Goal: Find specific page/section: Find specific page/section

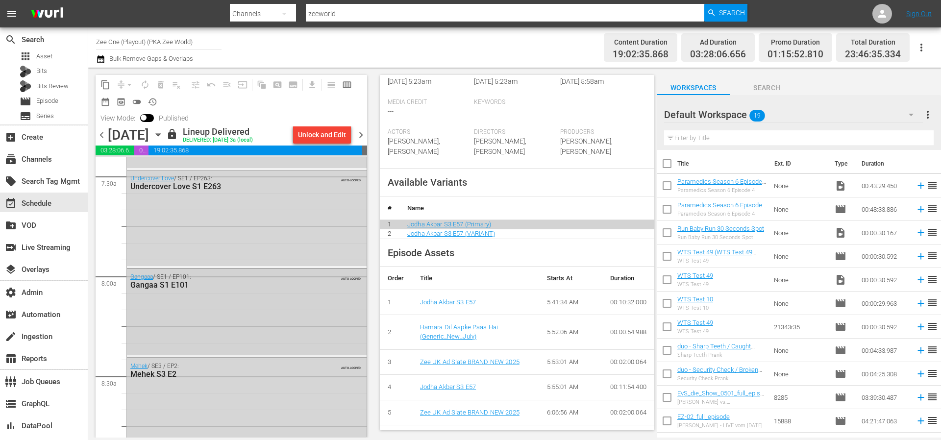
scroll to position [1527, 0]
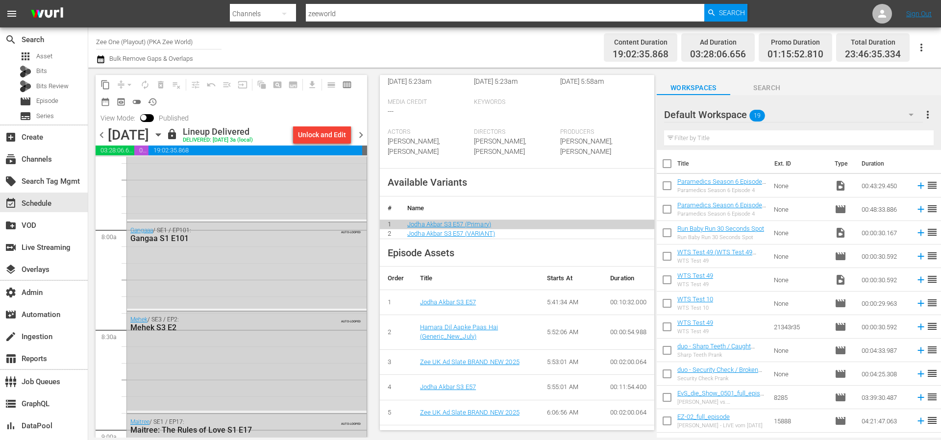
click at [225, 366] on div "Mehek / SE3 / EP2: Mehek S3 E2 AUTO-LOOPED" at bounding box center [247, 361] width 240 height 99
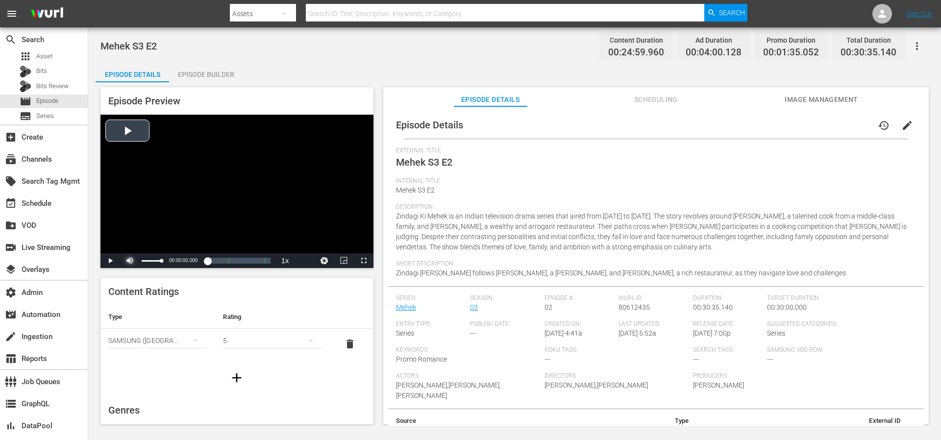
click at [130, 261] on span "Video Player" at bounding box center [130, 261] width 0 height 0
click at [140, 131] on div "Video Player" at bounding box center [236, 184] width 273 height 139
click at [183, 263] on div "00:00:04.907" at bounding box center [183, 261] width 0 height 10
click at [185, 262] on div "00:00:55.891" at bounding box center [184, 261] width 2 height 10
click at [188, 262] on div "00:01:44.892" at bounding box center [185, 261] width 5 height 10
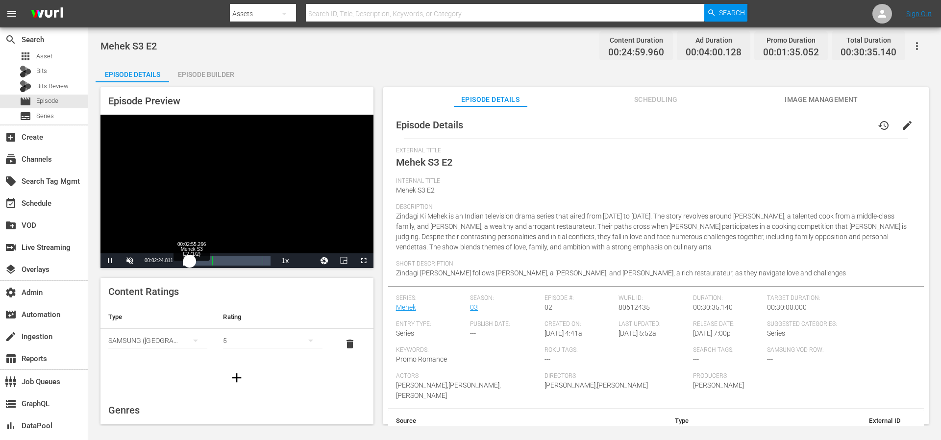
click at [190, 262] on div "00:02:24.934" at bounding box center [186, 261] width 7 height 10
click at [191, 263] on div "00:02:54.756" at bounding box center [187, 261] width 8 height 10
click at [192, 263] on div "00:03:06.055" at bounding box center [187, 261] width 9 height 10
click at [190, 263] on div "00:03:58.859" at bounding box center [188, 261] width 11 height 10
click at [187, 263] on div "00:02:24.811" at bounding box center [186, 261] width 7 height 10
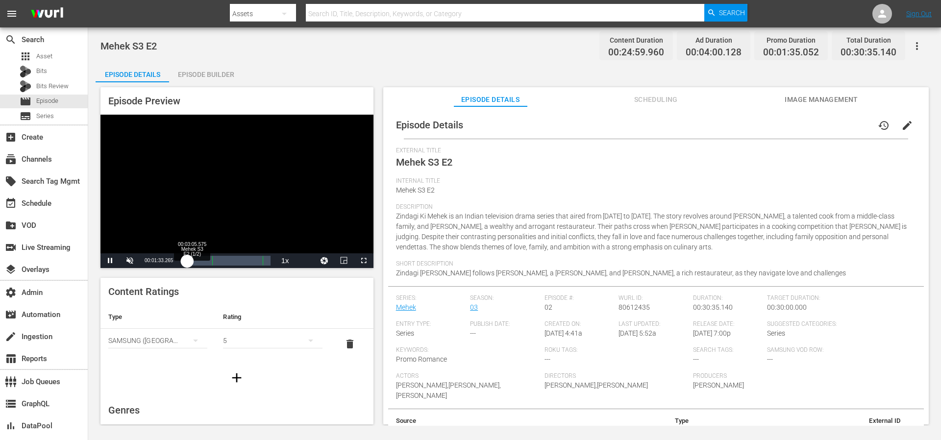
click at [187, 263] on div "00:01:33.319" at bounding box center [185, 261] width 4 height 10
click at [192, 263] on div "00:03:06.105" at bounding box center [187, 261] width 9 height 10
click at [195, 264] on div "00:04:18.193" at bounding box center [189, 261] width 12 height 10
click at [199, 264] on div "00:05:30.111" at bounding box center [191, 261] width 16 height 10
click at [202, 264] on div "00:06:42.081" at bounding box center [192, 261] width 19 height 10
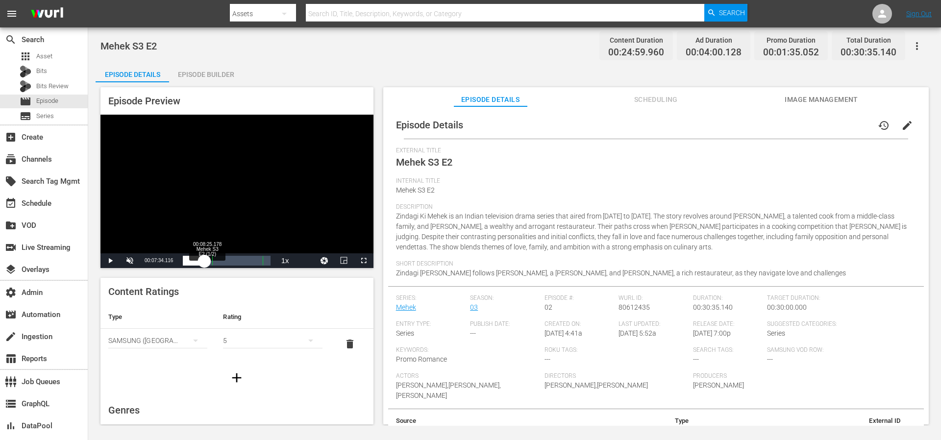
click at [204, 264] on div "00:07:34.189" at bounding box center [194, 261] width 22 height 10
click at [207, 264] on div "00:08:33.179" at bounding box center [195, 261] width 25 height 10
click at [209, 264] on div "00:09:49.561" at bounding box center [196, 261] width 26 height 10
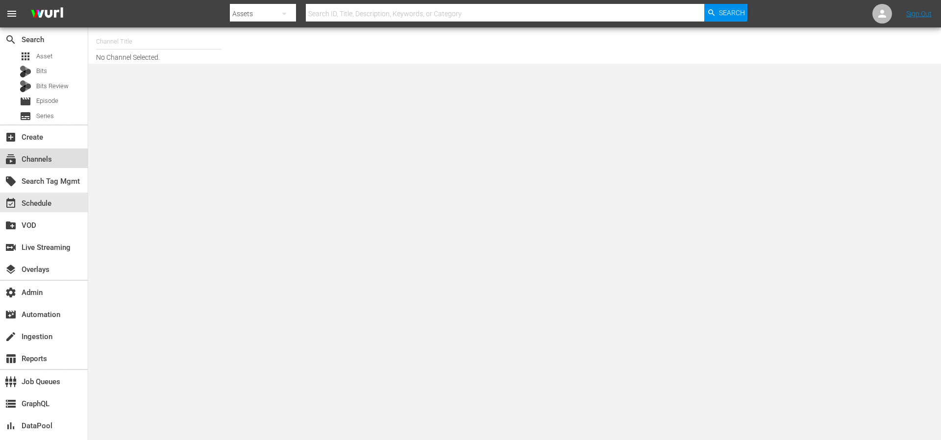
click at [45, 161] on div "subscriptions Channels" at bounding box center [27, 157] width 55 height 9
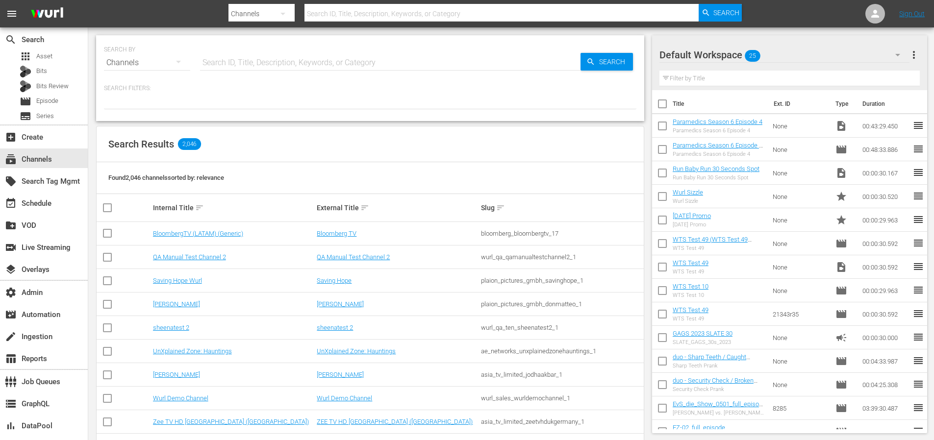
click at [238, 68] on input "text" at bounding box center [390, 63] width 380 height 24
type input "1815"
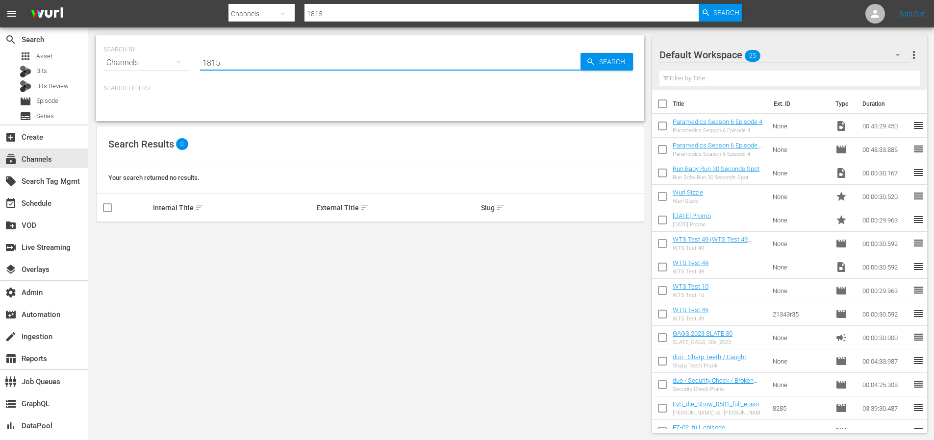
drag, startPoint x: 267, startPoint y: 62, endPoint x: 174, endPoint y: 58, distance: 93.2
click at [174, 58] on div "SEARCH BY Search By Channels Search ID, Title, Description, Keywords, or Catego…" at bounding box center [370, 56] width 532 height 35
type input "zee"
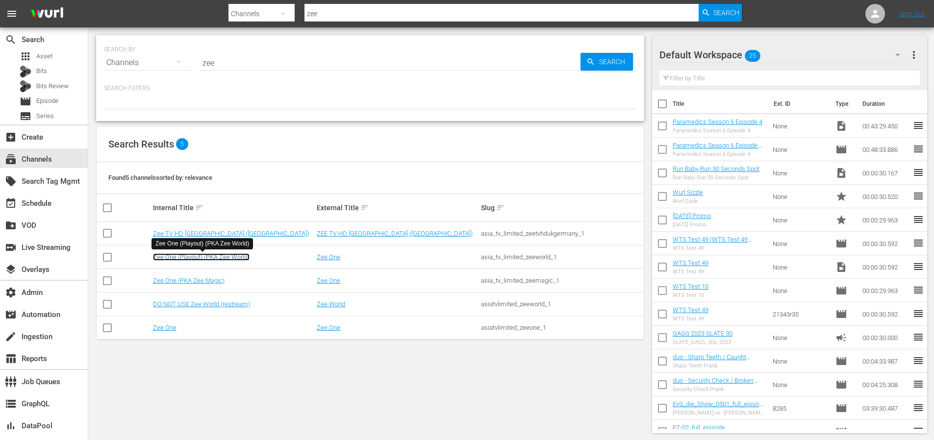
click at [204, 256] on link "Zee One (Playout) (PKA Zee World)" at bounding box center [201, 256] width 97 height 7
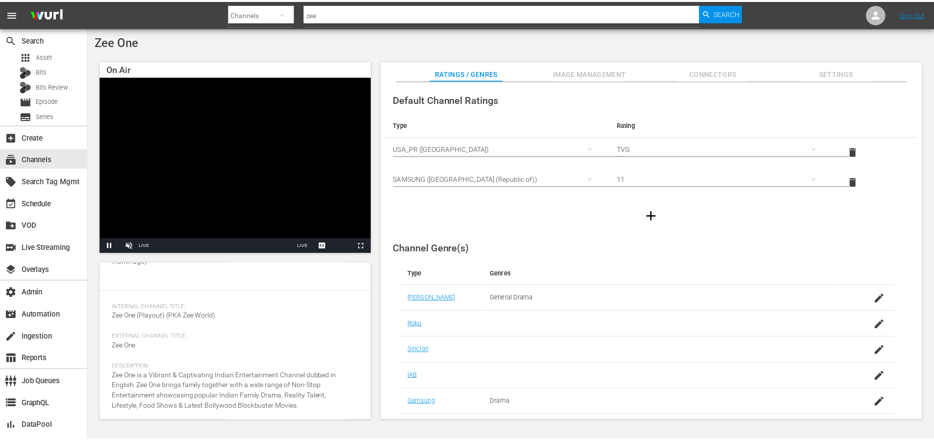
scroll to position [107, 0]
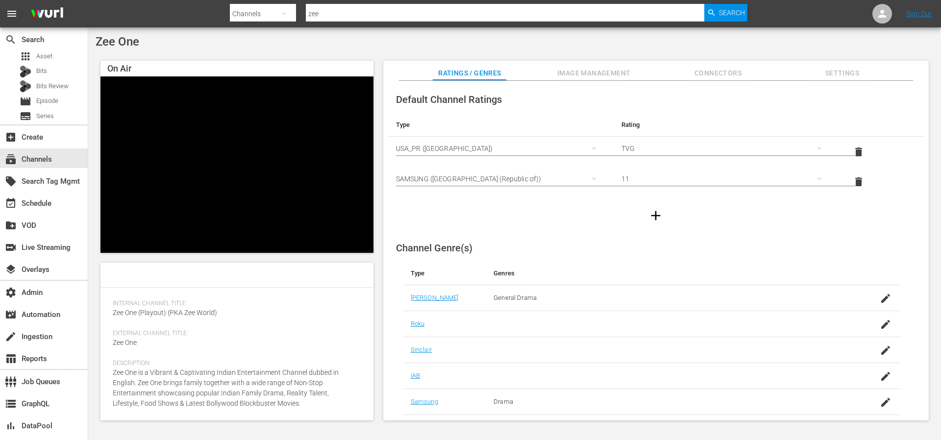
click at [850, 74] on span "Settings" at bounding box center [842, 73] width 74 height 12
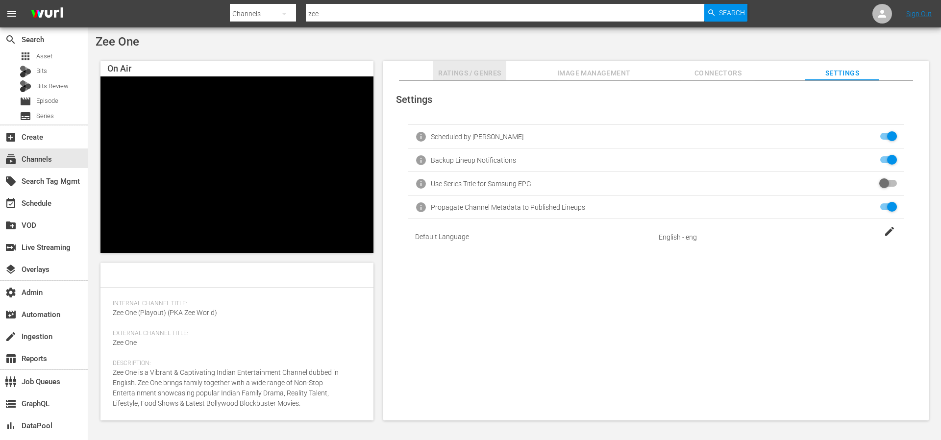
click at [494, 77] on span "Ratings / Genres" at bounding box center [470, 73] width 74 height 12
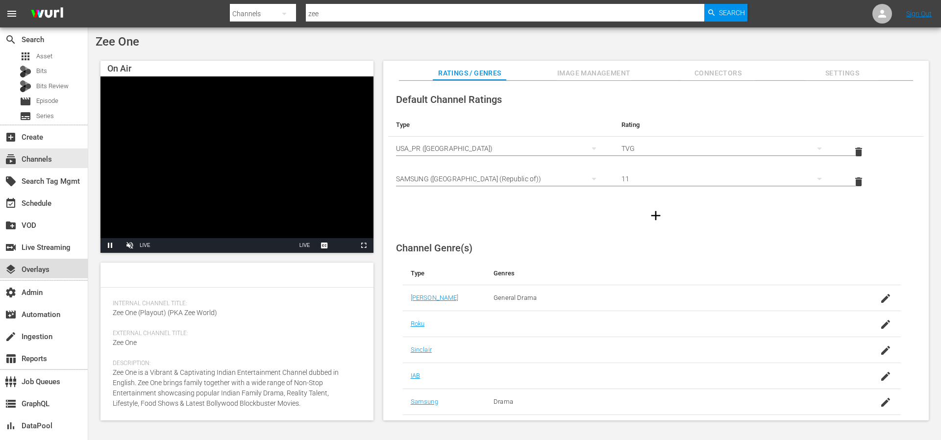
click at [37, 273] on div "layers Overlays" at bounding box center [27, 268] width 55 height 9
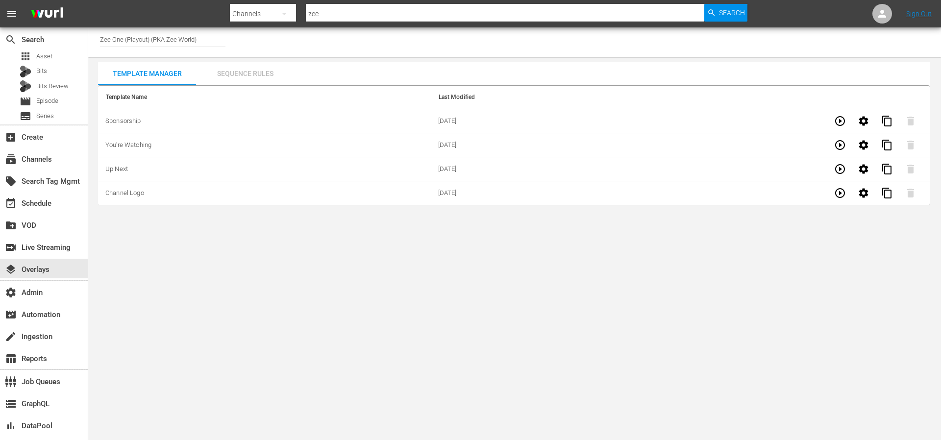
click at [234, 75] on div "Sequence Rules" at bounding box center [245, 74] width 98 height 24
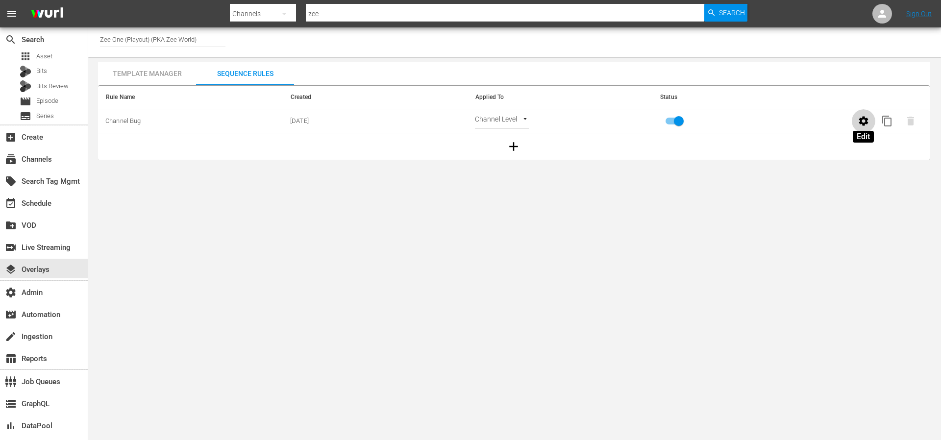
click at [863, 122] on icon "button" at bounding box center [864, 121] width 12 height 12
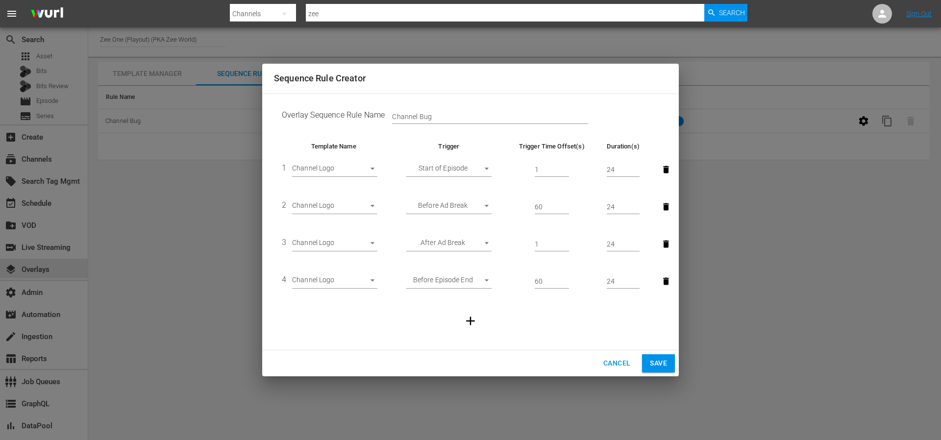
click at [613, 363] on span "Cancel" at bounding box center [616, 363] width 27 height 12
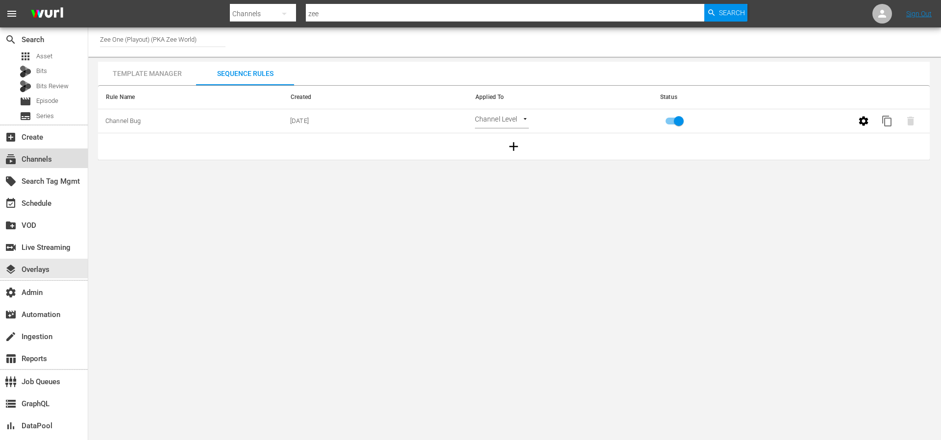
click at [41, 154] on div "subscriptions Channels" at bounding box center [27, 157] width 55 height 9
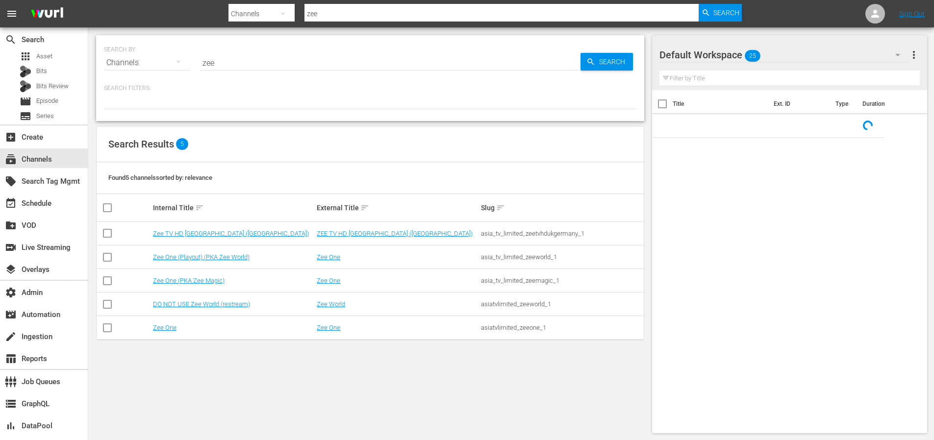
click at [248, 61] on input "zee" at bounding box center [390, 63] width 380 height 24
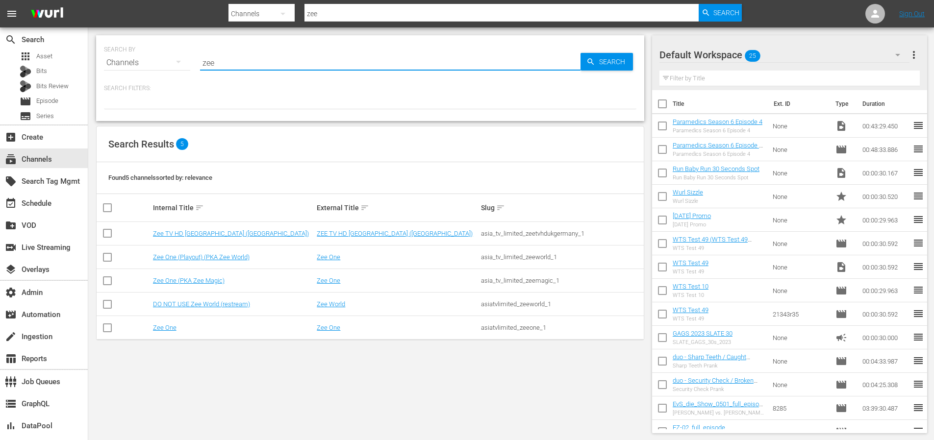
click at [248, 61] on input "zee" at bounding box center [390, 63] width 380 height 24
paste input "bloomberg_bloombergtv_1"
type input "bloomberg_bloombergtv_1"
click at [606, 66] on span "Search" at bounding box center [614, 62] width 38 height 18
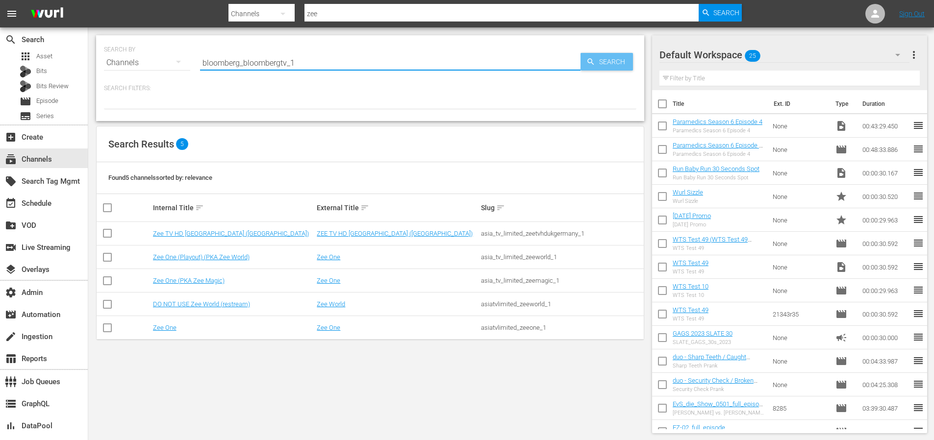
type input "bloomberg_bloombergtv_1"
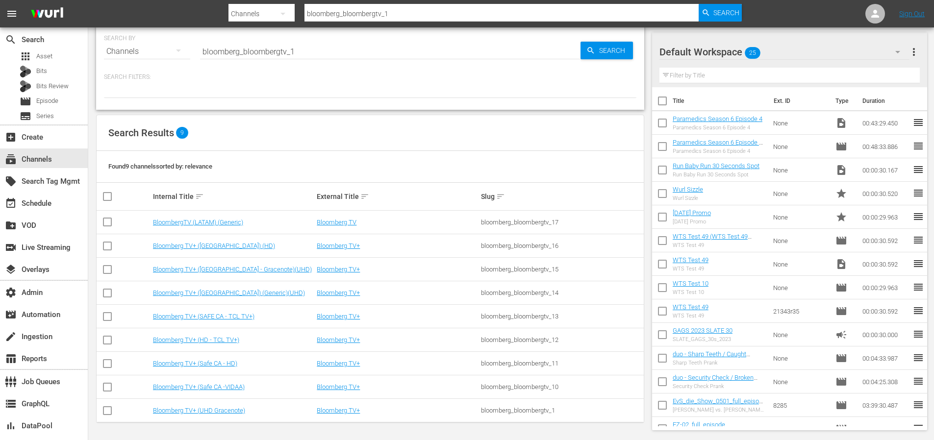
scroll to position [12, 0]
click at [214, 412] on link "Bloomberg TV+ (UHD Gracenote)" at bounding box center [199, 409] width 92 height 7
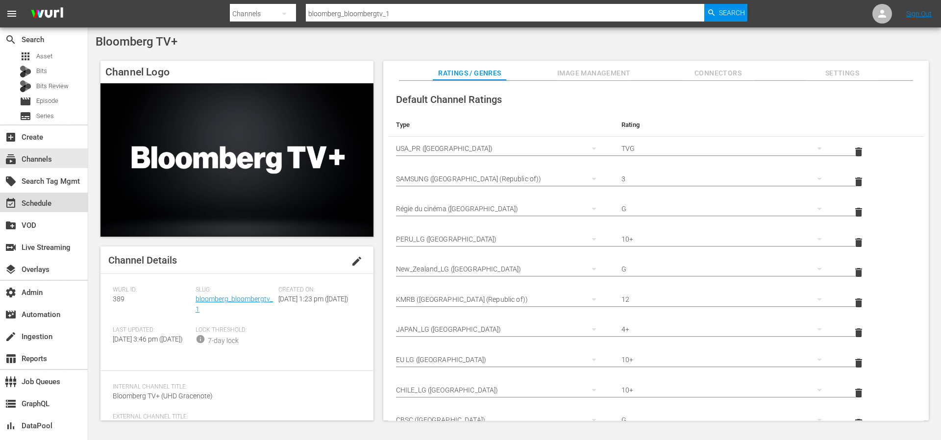
click at [42, 196] on div "event_available Schedule" at bounding box center [44, 203] width 88 height 20
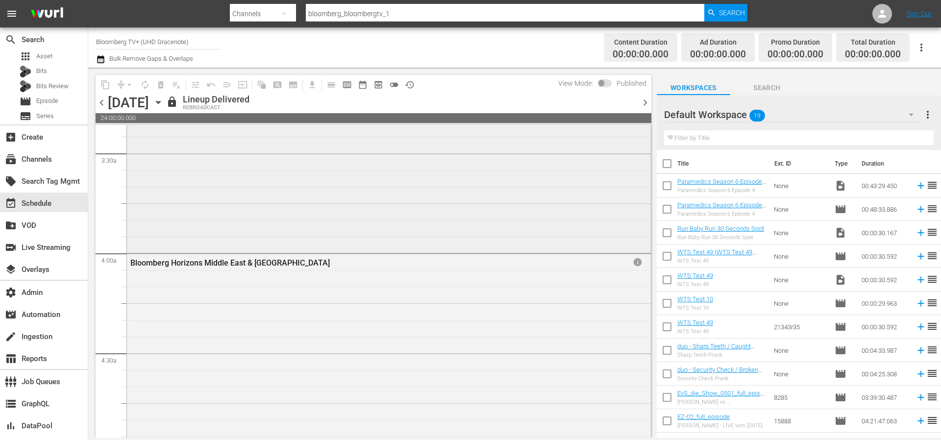
scroll to position [787, 0]
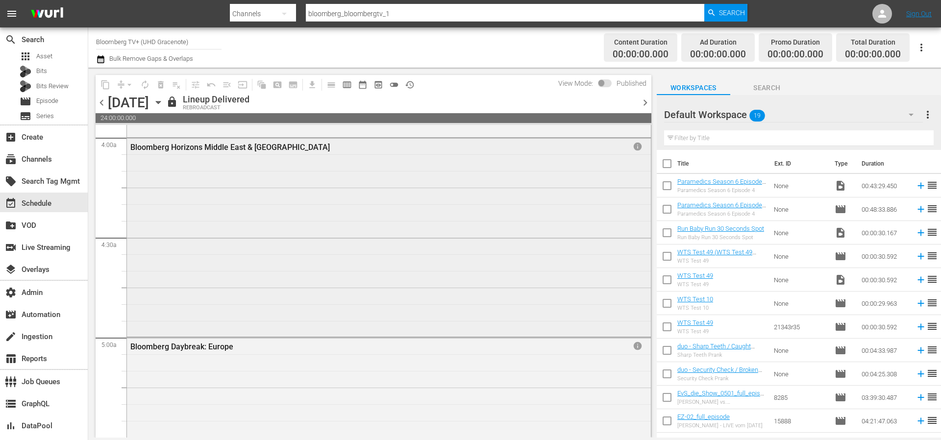
click at [336, 234] on div "Bloomberg Horizons Middle East & Africa info" at bounding box center [389, 236] width 524 height 197
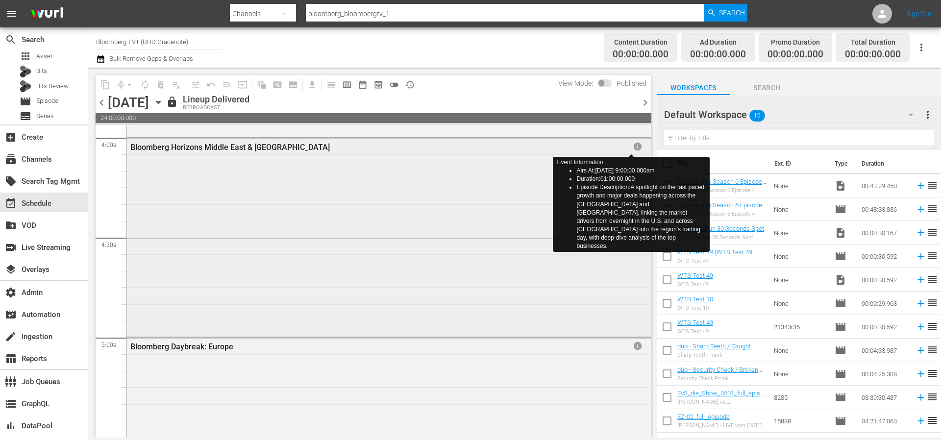
click at [633, 145] on span "info" at bounding box center [638, 147] width 10 height 10
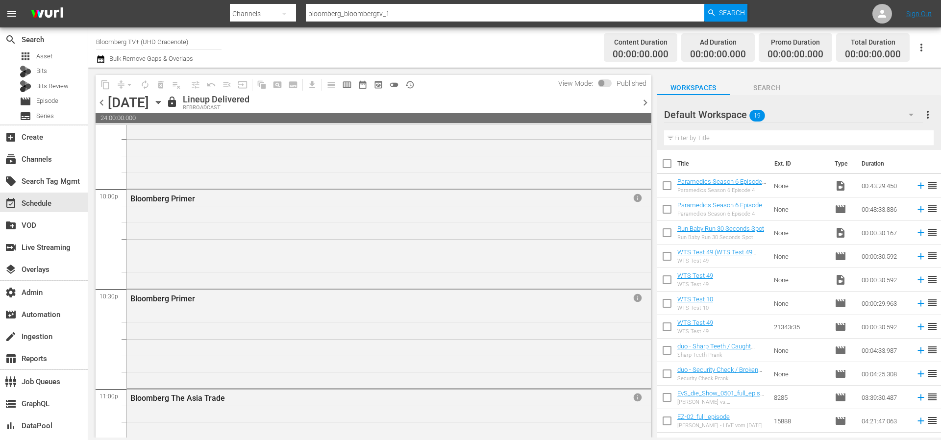
scroll to position [4484, 0]
